Goal: Transaction & Acquisition: Obtain resource

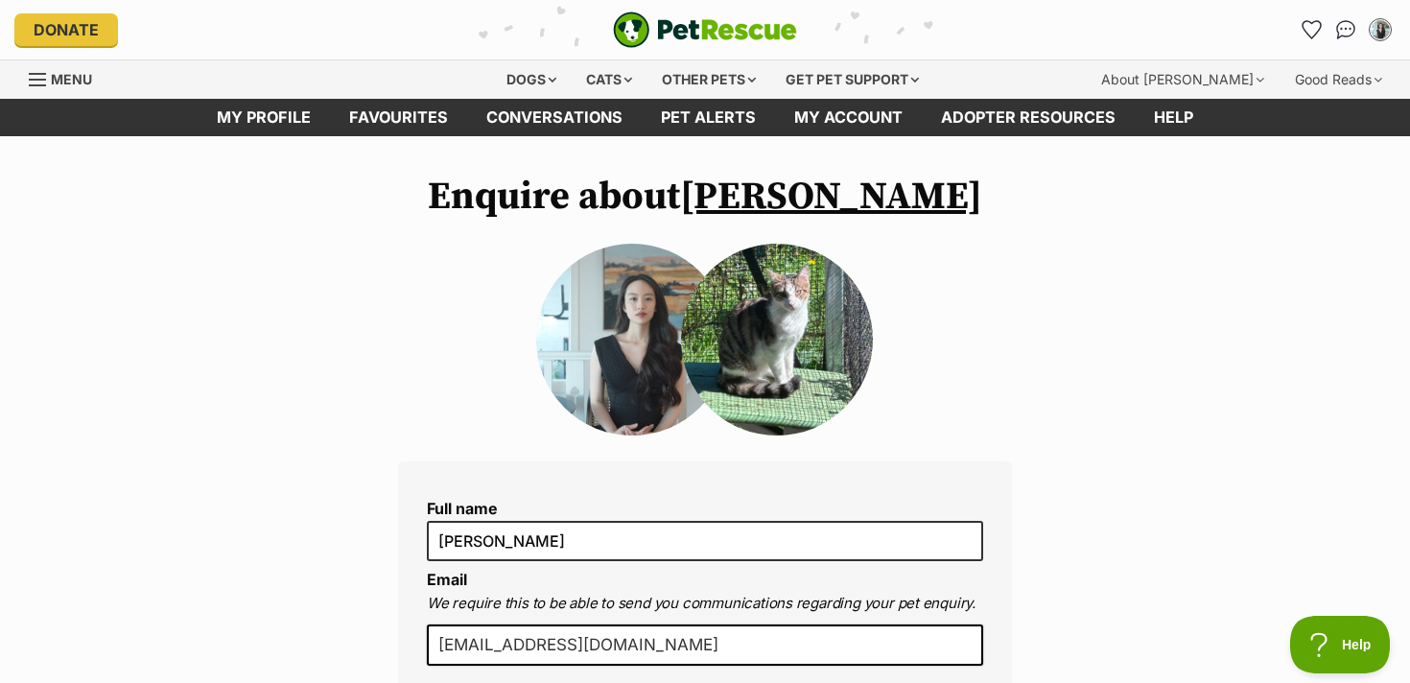
click at [830, 185] on link "Tommy" at bounding box center [831, 197] width 302 height 48
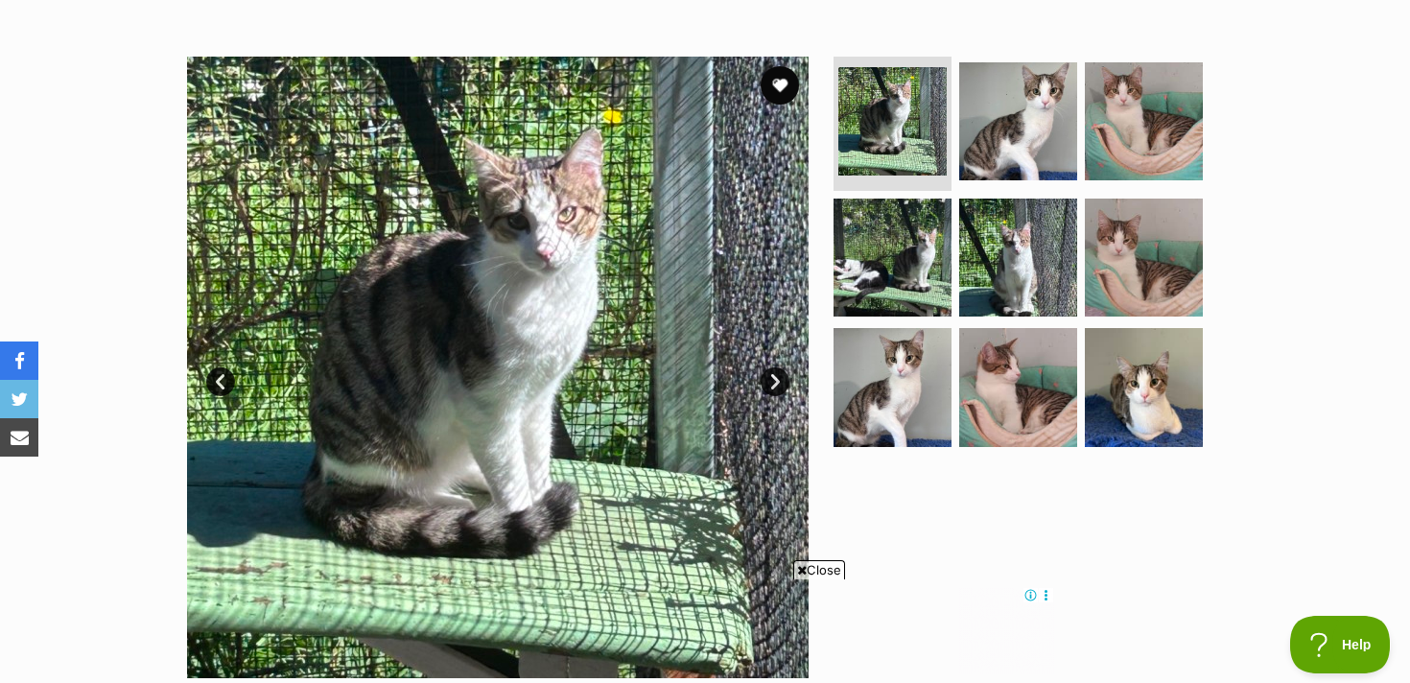
scroll to position [317, 0]
